Goal: Navigation & Orientation: Find specific page/section

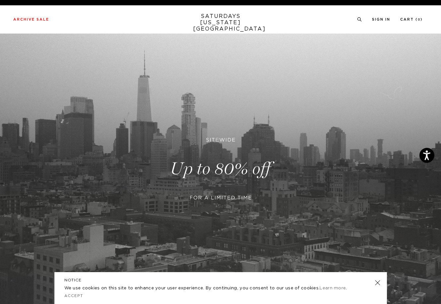
click at [211, 19] on link "SATURDAYS NEW YORK CITY" at bounding box center [220, 22] width 55 height 19
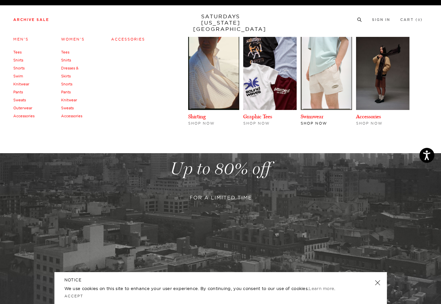
click at [314, 70] on img at bounding box center [326, 73] width 51 height 73
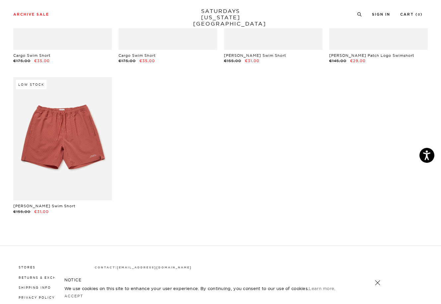
scroll to position [445, 0]
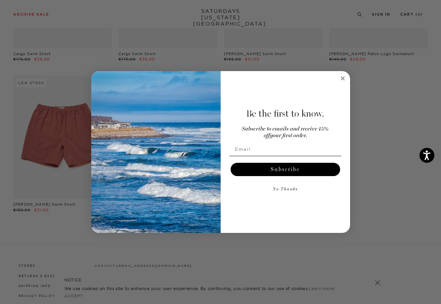
click at [343, 78] on icon "Close dialog" at bounding box center [342, 78] width 3 height 3
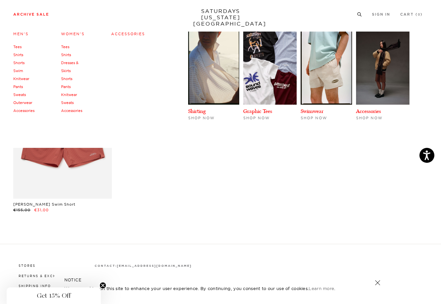
click at [67, 78] on link "Shorts" at bounding box center [66, 78] width 11 height 5
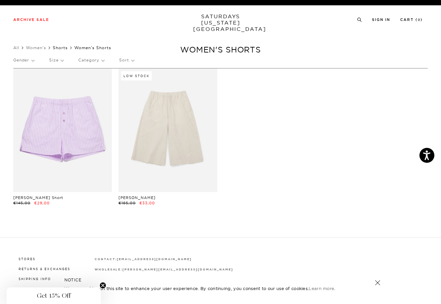
click at [64, 47] on link "Shorts" at bounding box center [60, 47] width 15 height 5
click at [42, 47] on link "Women's" at bounding box center [36, 47] width 20 height 5
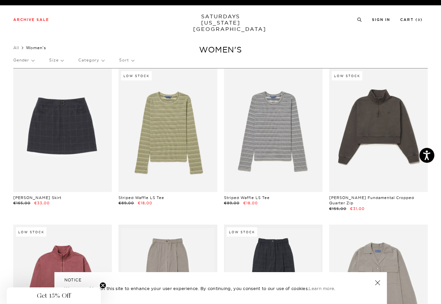
click at [100, 58] on p "Category" at bounding box center [91, 59] width 26 height 15
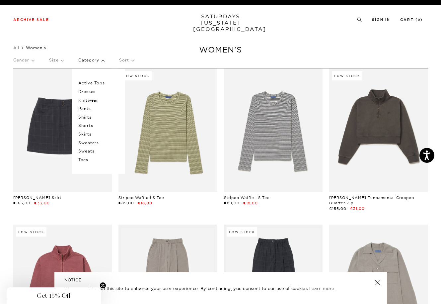
click at [84, 153] on p "Sweats" at bounding box center [98, 151] width 40 height 9
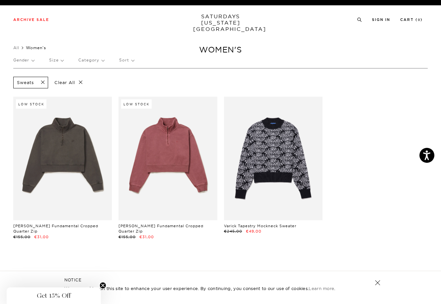
click at [103, 61] on p "Category" at bounding box center [91, 59] width 26 height 15
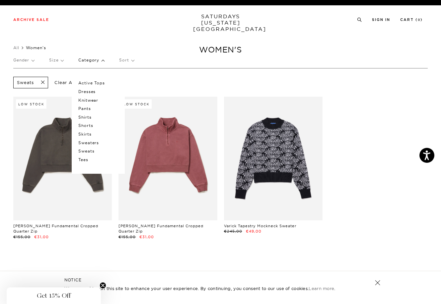
click at [85, 160] on p "Tees" at bounding box center [98, 159] width 40 height 9
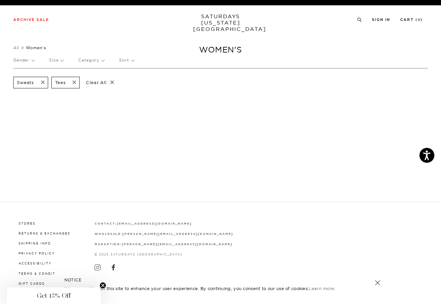
click at [41, 82] on span at bounding box center [41, 82] width 14 height 6
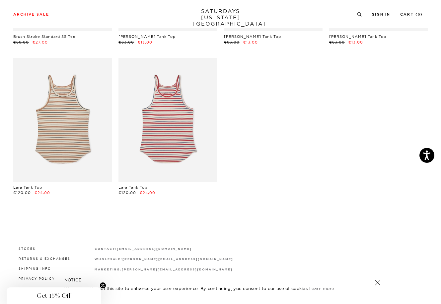
scroll to position [366, 0]
